Goal: Find specific page/section: Find specific page/section

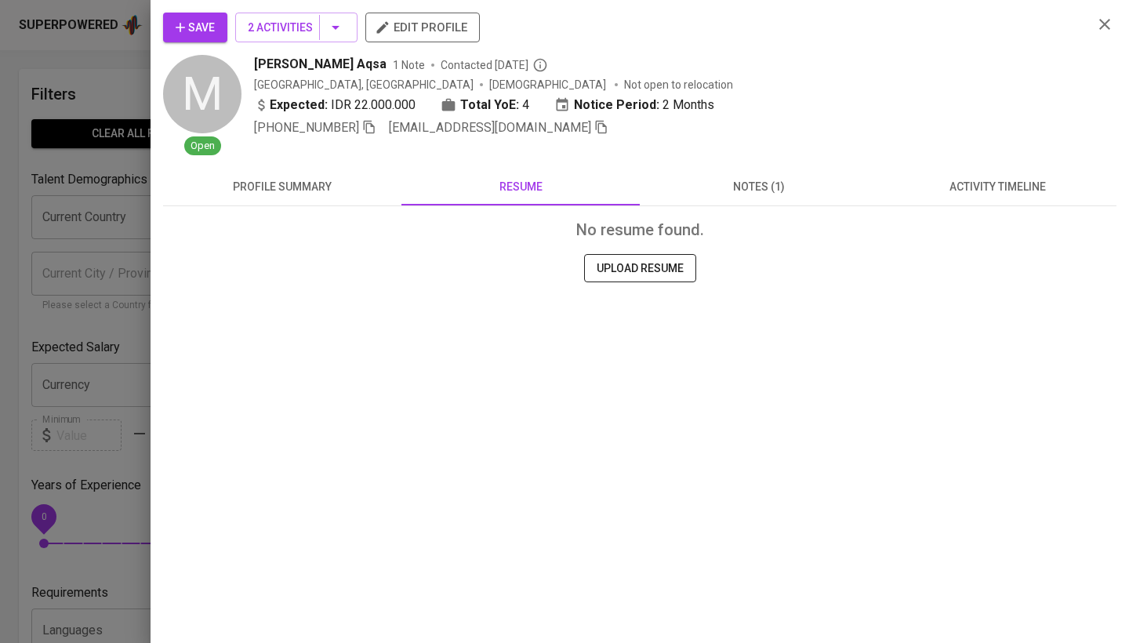
click at [915, 209] on div "No resume found. UPLOAD RESUME" at bounding box center [639, 290] width 953 height 169
click at [919, 203] on button "activity timeline" at bounding box center [997, 187] width 238 height 38
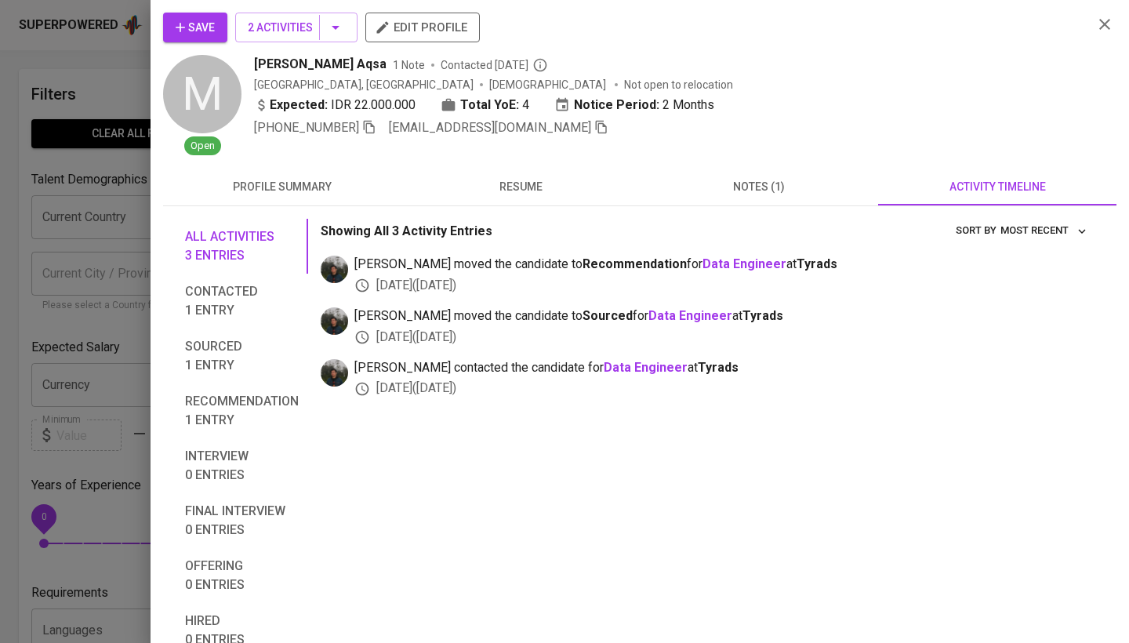
click at [755, 181] on span "notes (1)" at bounding box center [758, 187] width 219 height 20
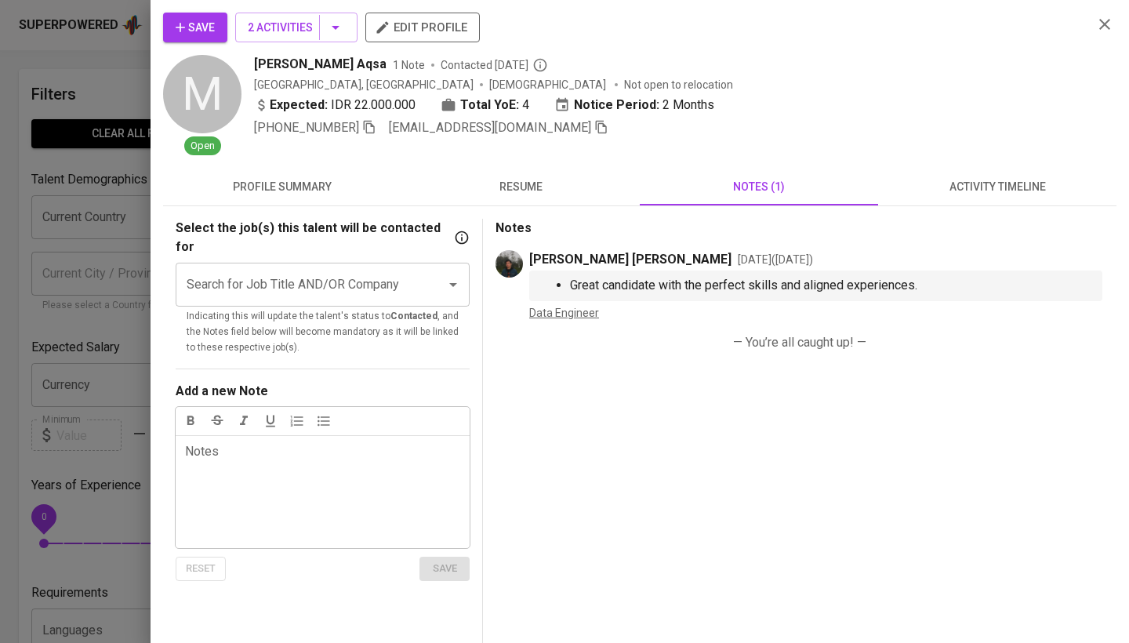
click at [62, 303] on div at bounding box center [564, 321] width 1129 height 643
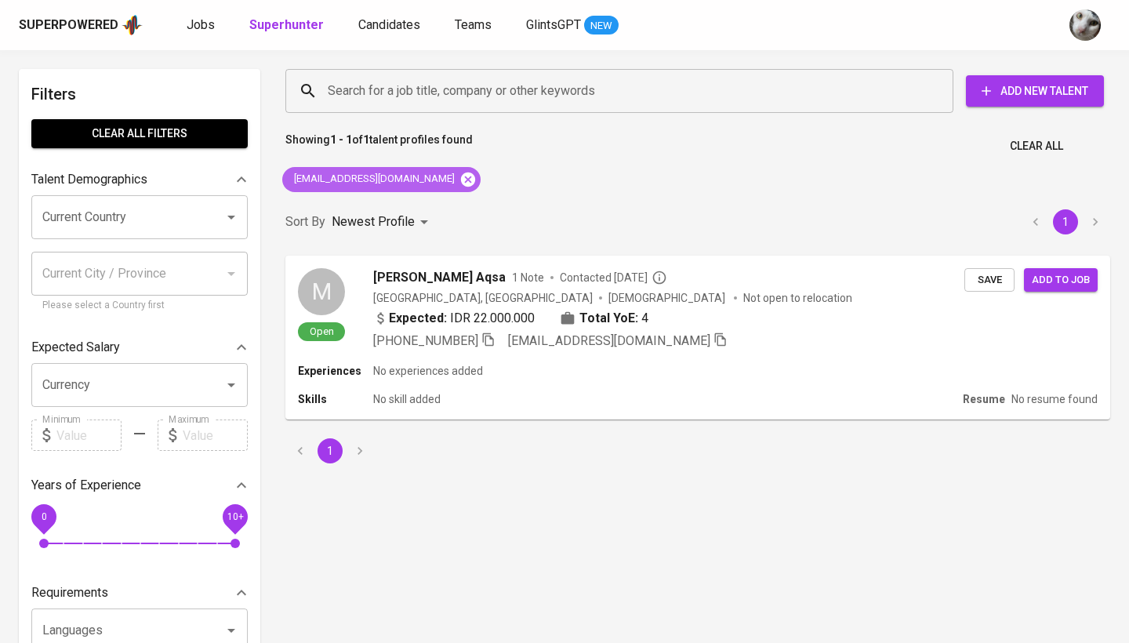
click at [475, 178] on icon at bounding box center [467, 179] width 17 height 17
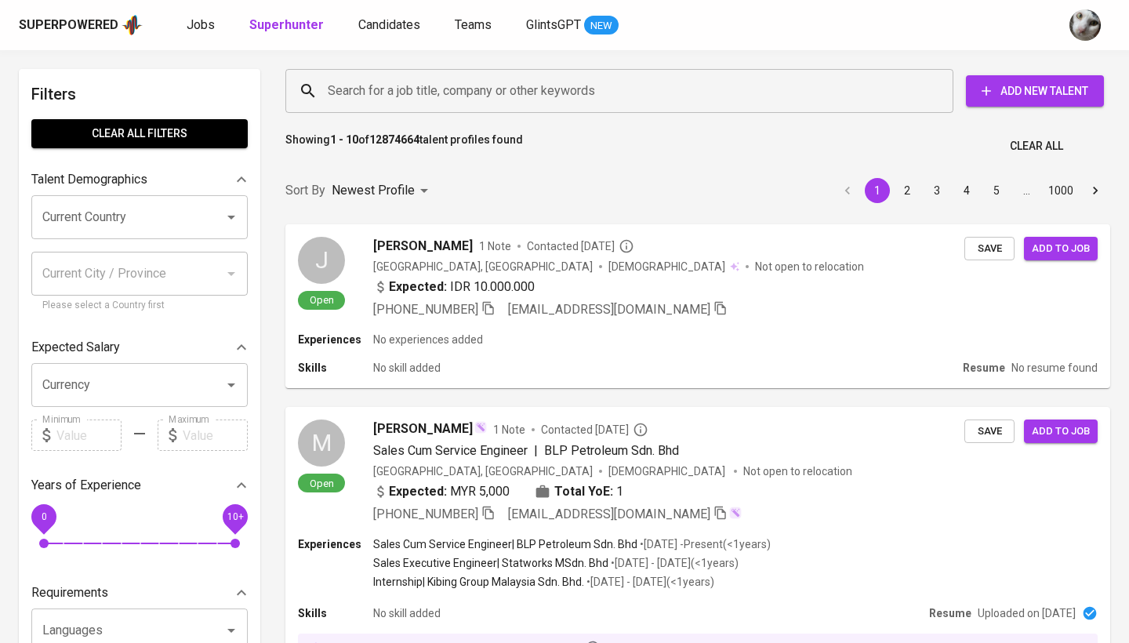
click at [478, 94] on input "Search for a job title, company or other keywords" at bounding box center [623, 91] width 599 height 30
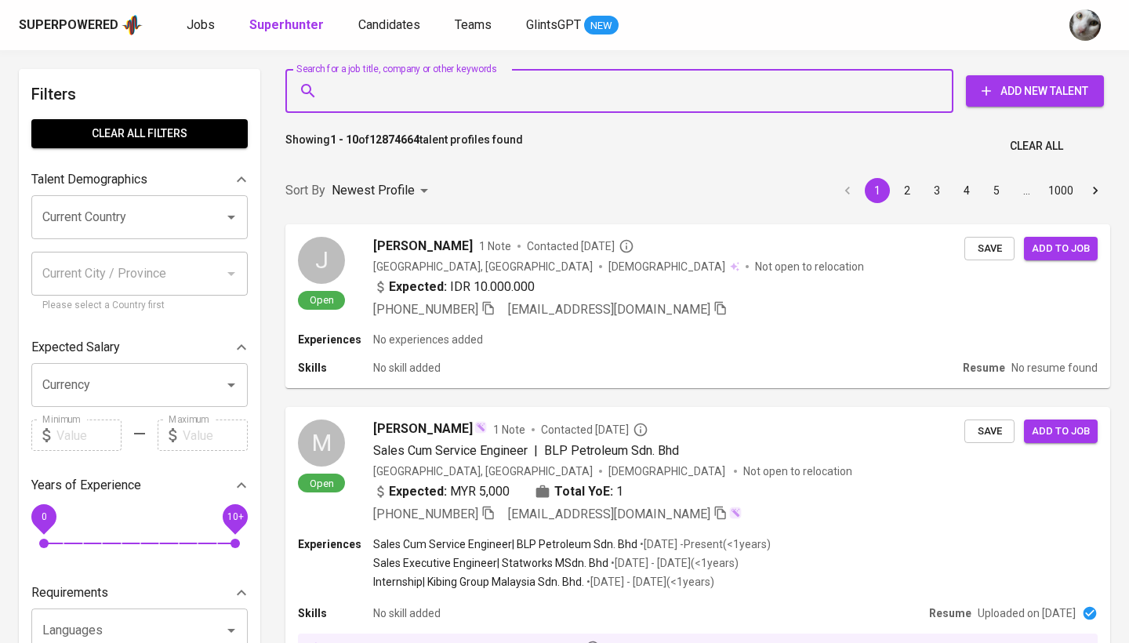
paste input "[EMAIL_ADDRESS][DOMAIN_NAME]"
type input "[EMAIL_ADDRESS][DOMAIN_NAME]"
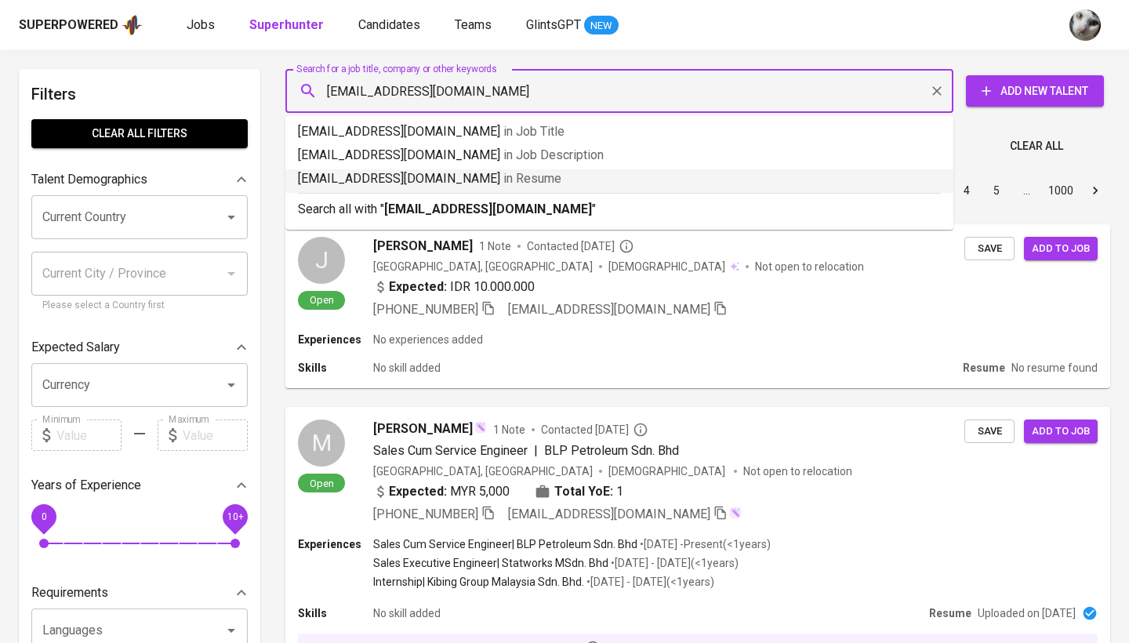
click at [475, 205] on b "[EMAIL_ADDRESS][DOMAIN_NAME]" at bounding box center [488, 208] width 208 height 15
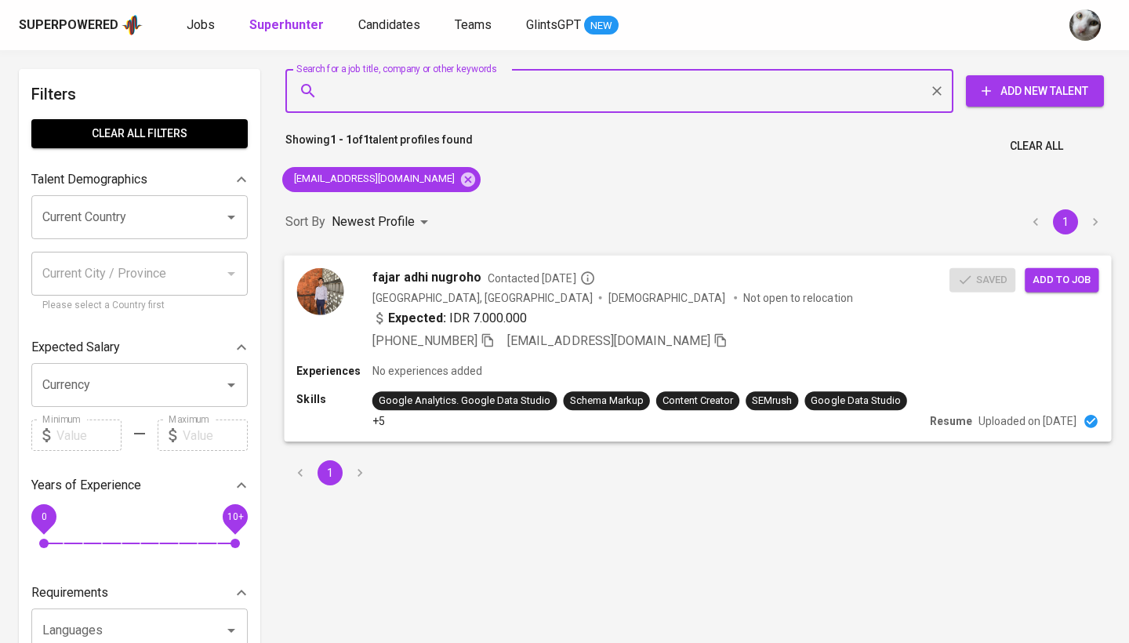
click at [818, 354] on div "fajar adhi nugroho Contacted [DATE] [GEOGRAPHIC_DATA], [GEOGRAPHIC_DATA] [DEMOG…" at bounding box center [697, 308] width 827 height 107
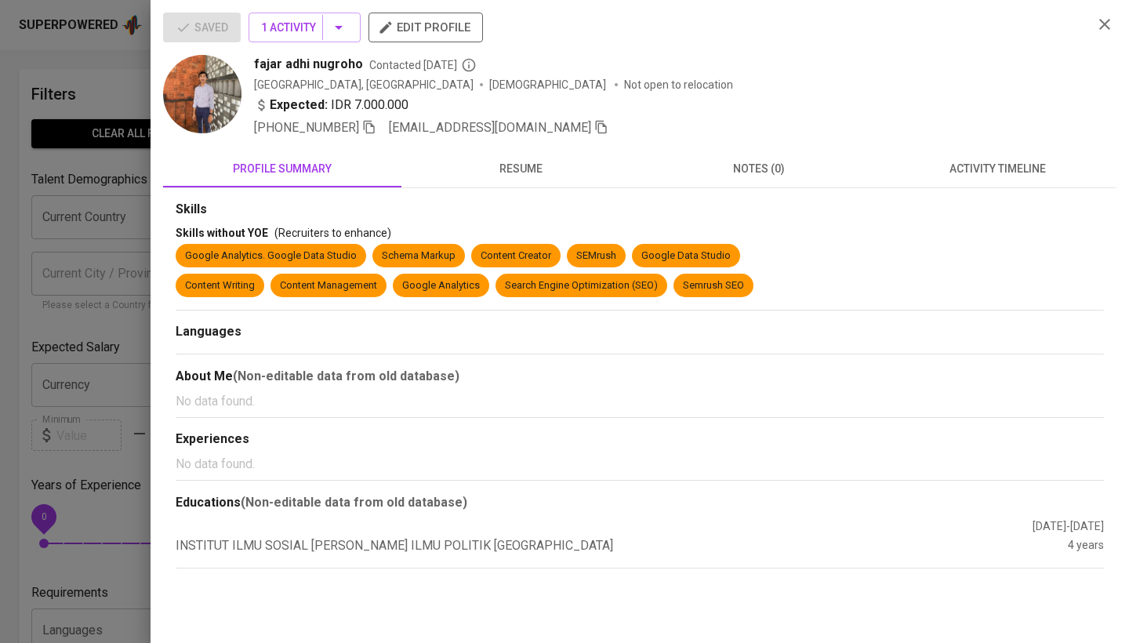
click at [955, 174] on span "activity timeline" at bounding box center [996, 169] width 219 height 20
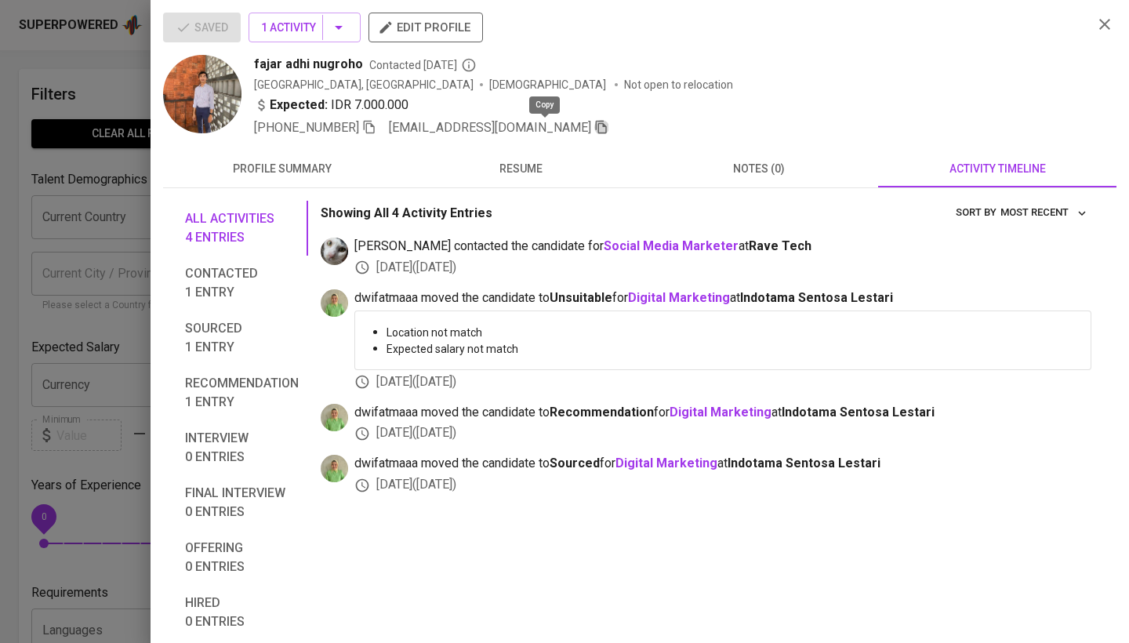
click at [596, 124] on icon "button" at bounding box center [601, 127] width 11 height 13
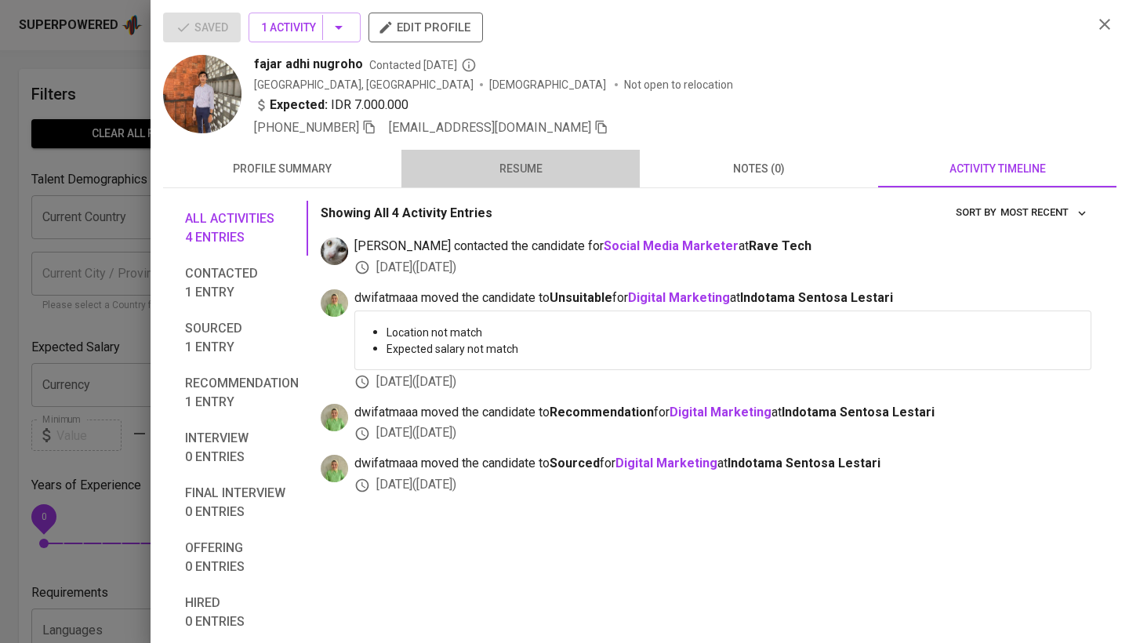
click at [578, 172] on span "resume" at bounding box center [520, 169] width 219 height 20
